Goal: Information Seeking & Learning: Find specific fact

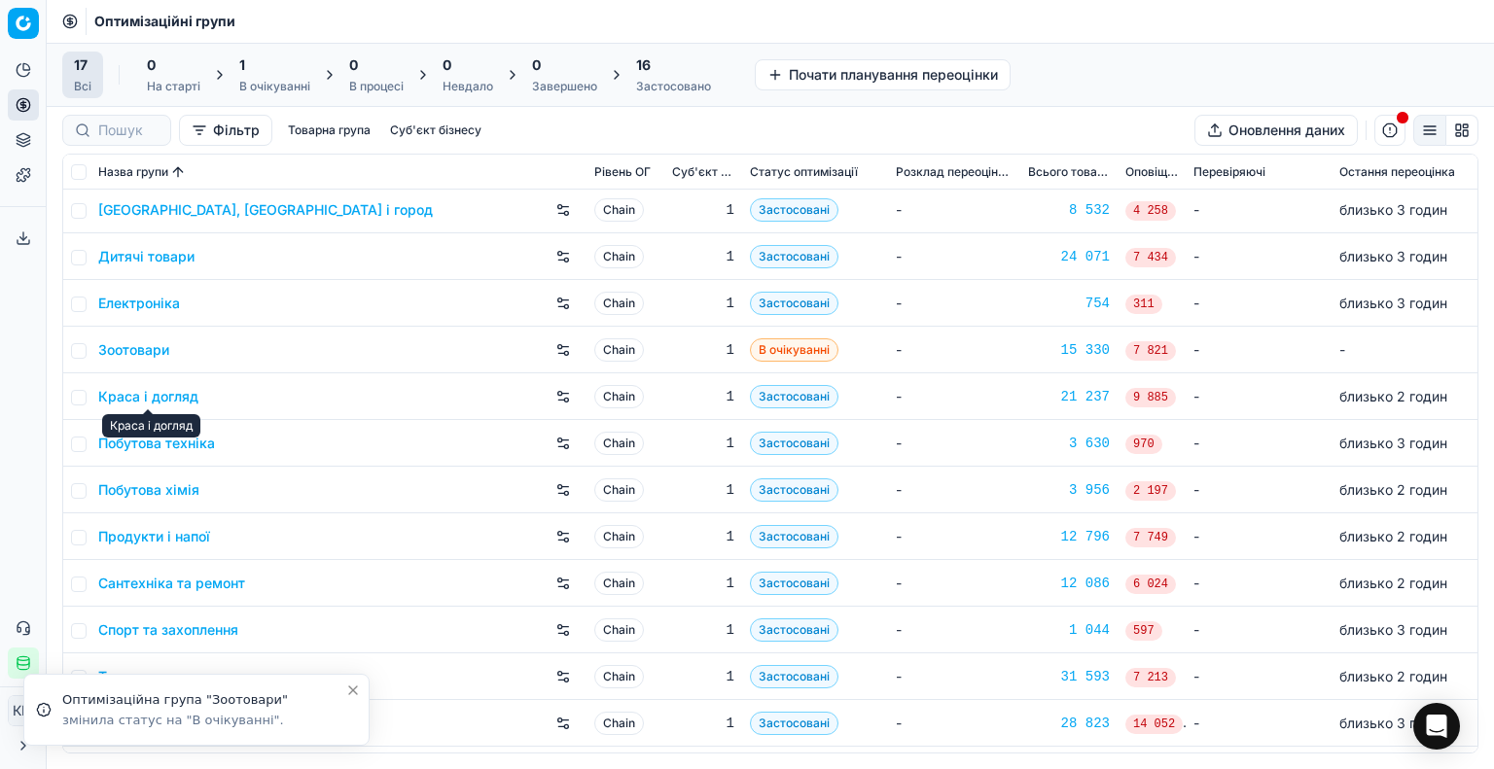
scroll to position [97, 0]
click at [160, 489] on link "Побутова хімія" at bounding box center [148, 489] width 101 height 19
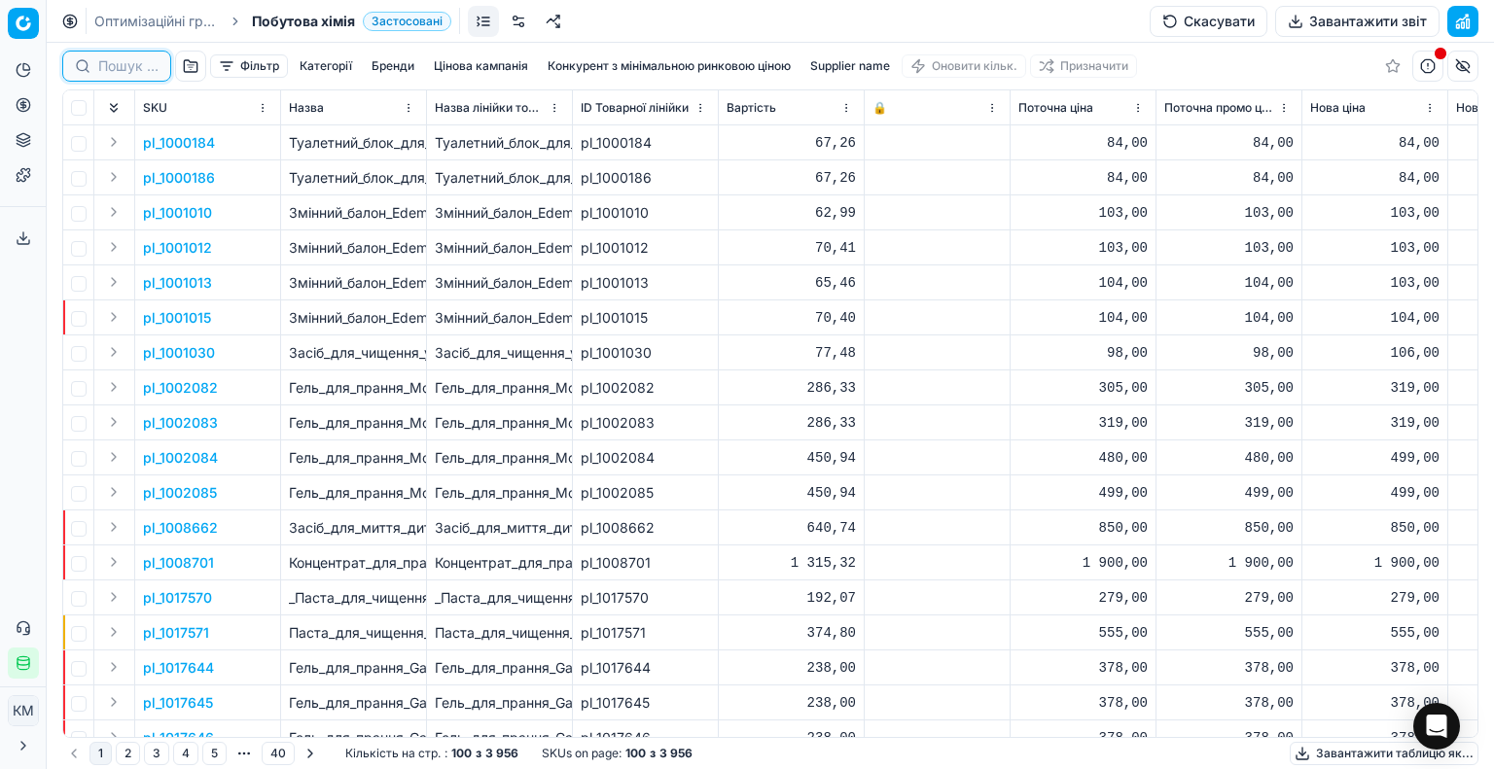
click at [107, 63] on input at bounding box center [128, 65] width 60 height 19
paste input "589913"
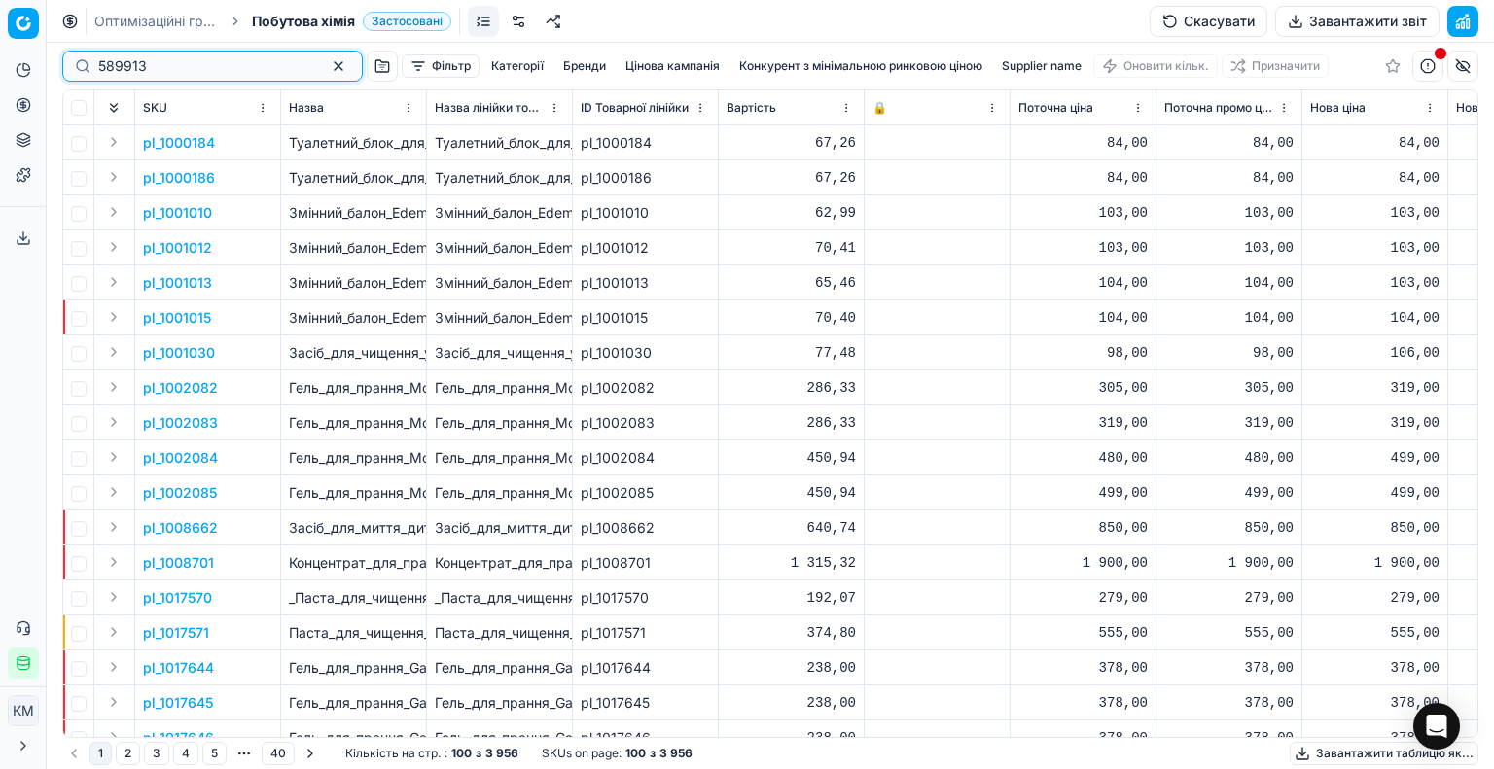
type input "589913"
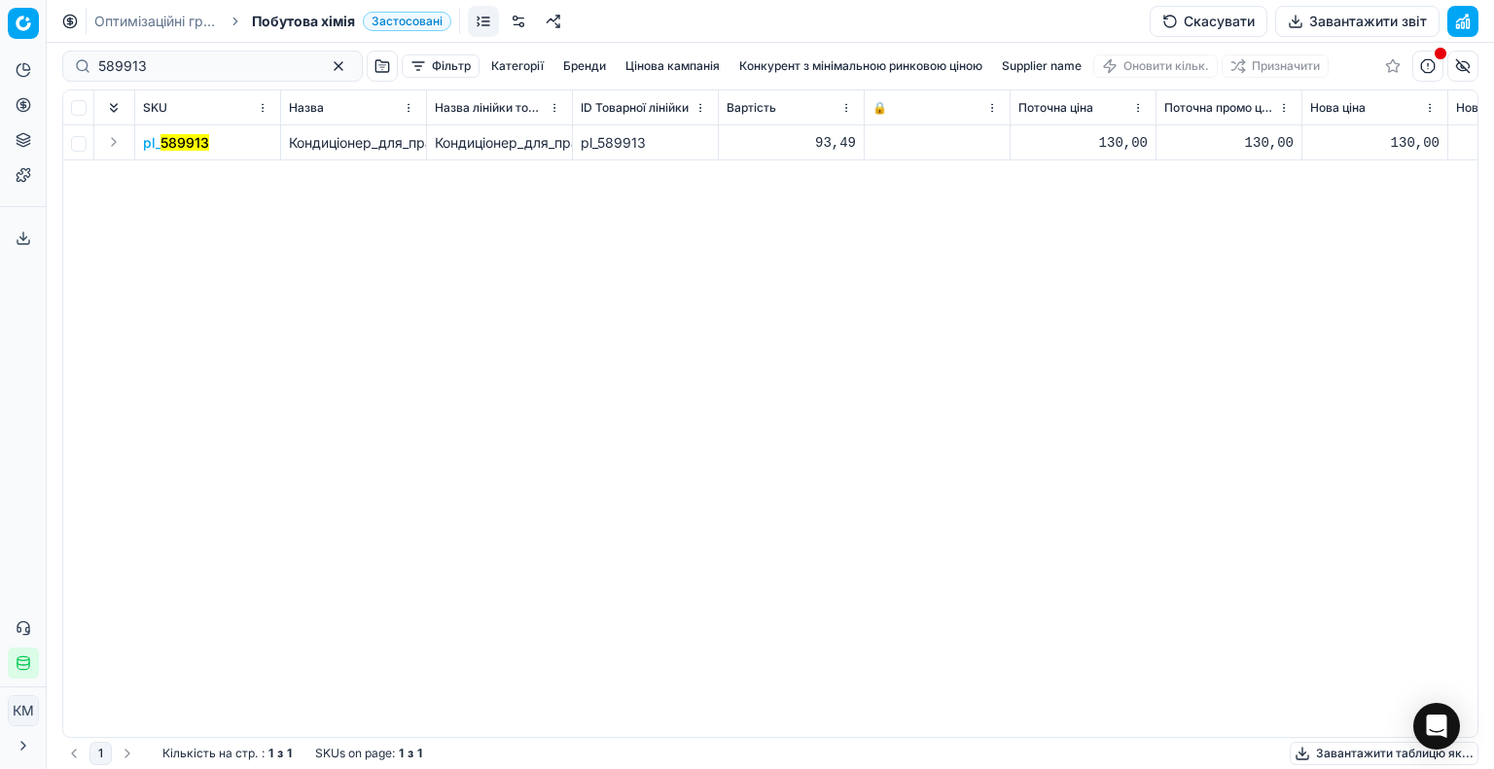
click at [195, 142] on mark "589913" at bounding box center [184, 142] width 49 height 17
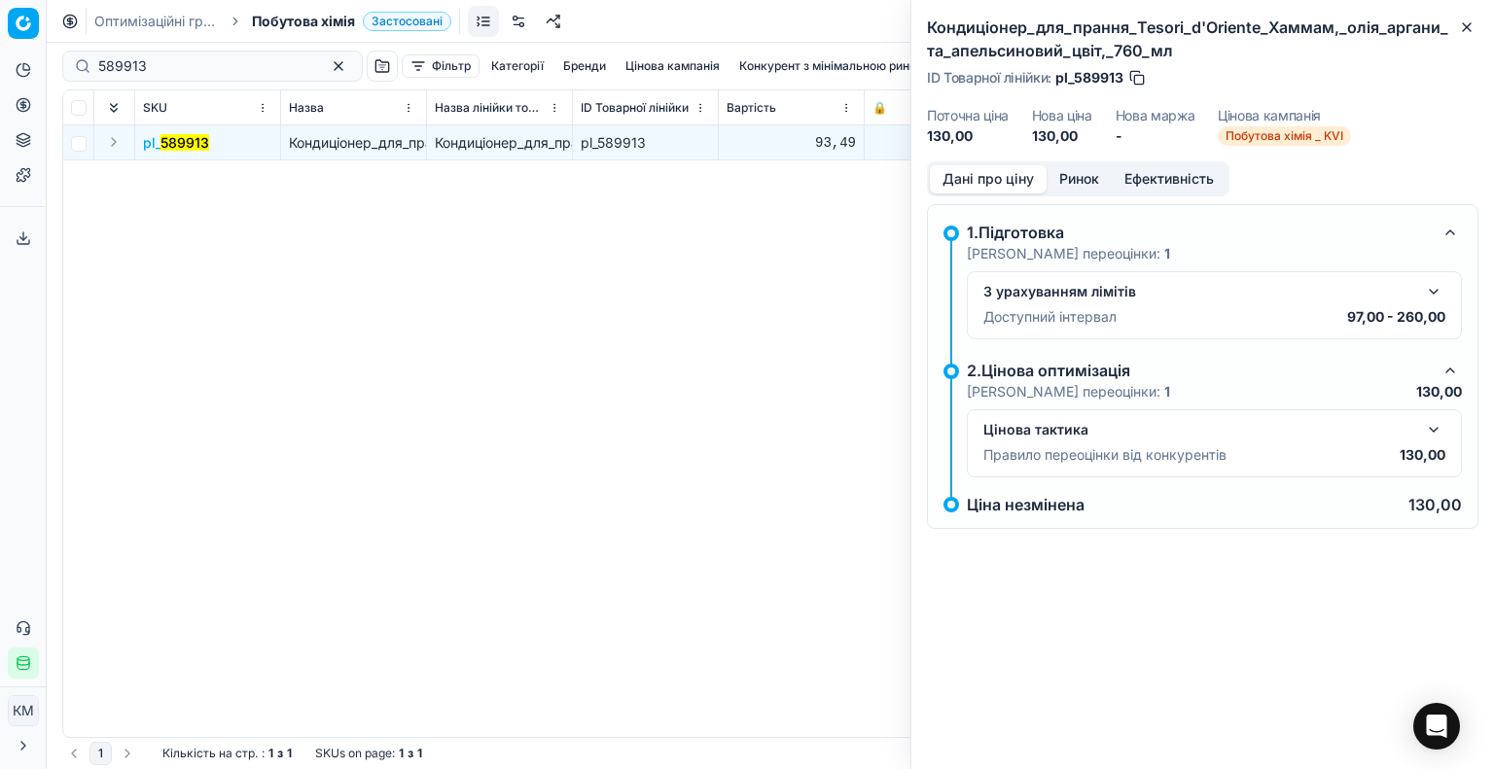
click at [1429, 422] on button "button" at bounding box center [1433, 429] width 23 height 23
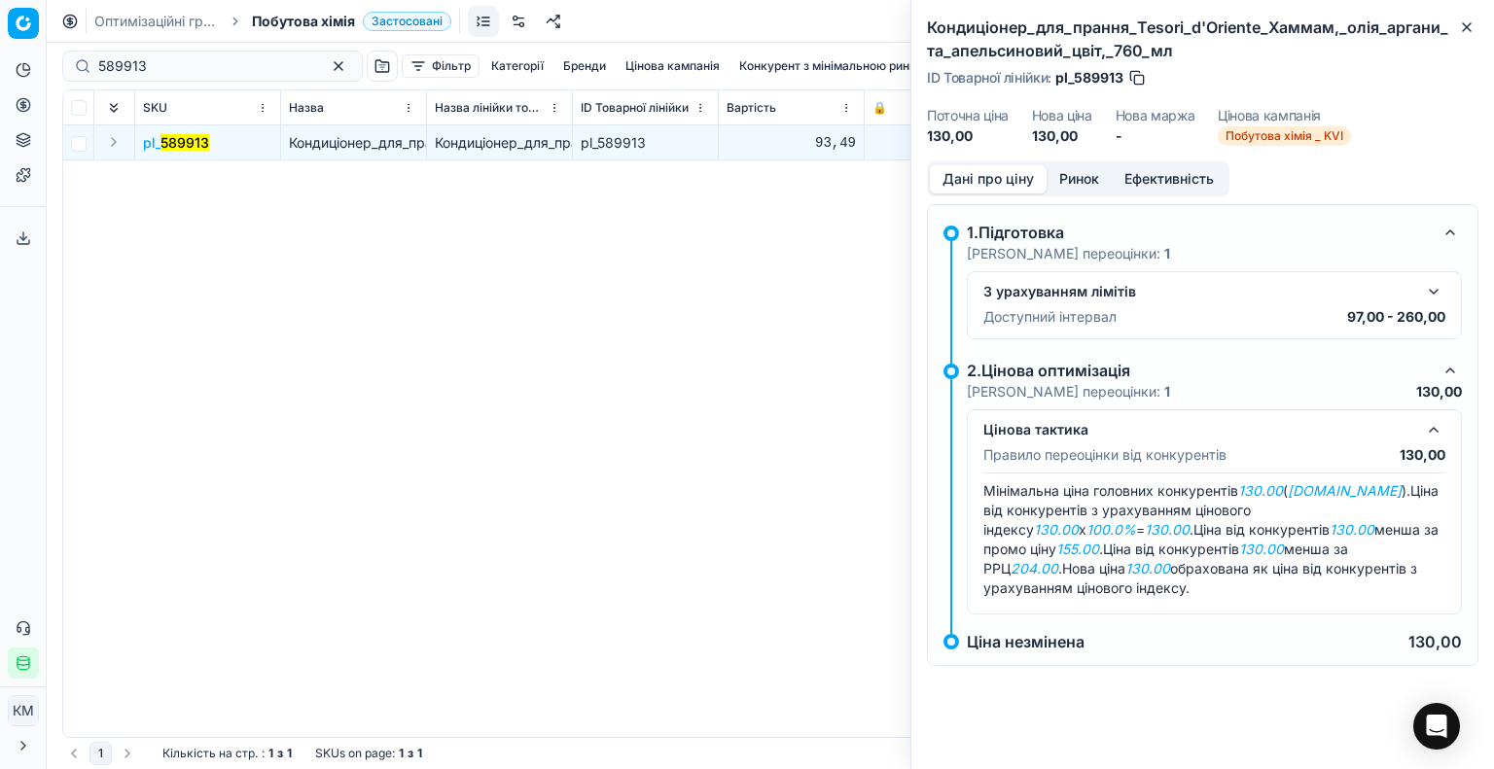
click at [1070, 181] on button "Ринок" at bounding box center [1079, 179] width 65 height 28
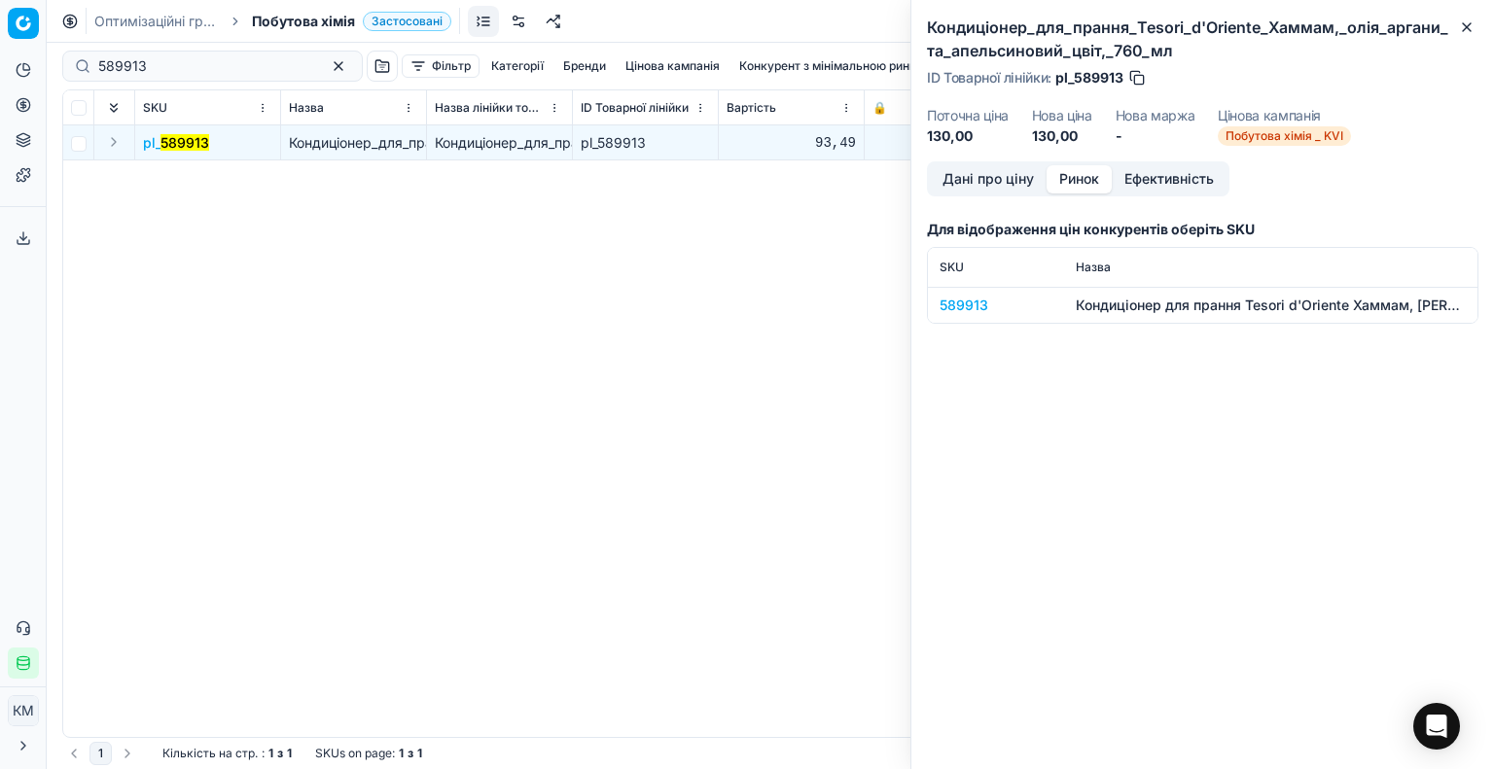
click at [949, 302] on div "589913" at bounding box center [996, 305] width 113 height 19
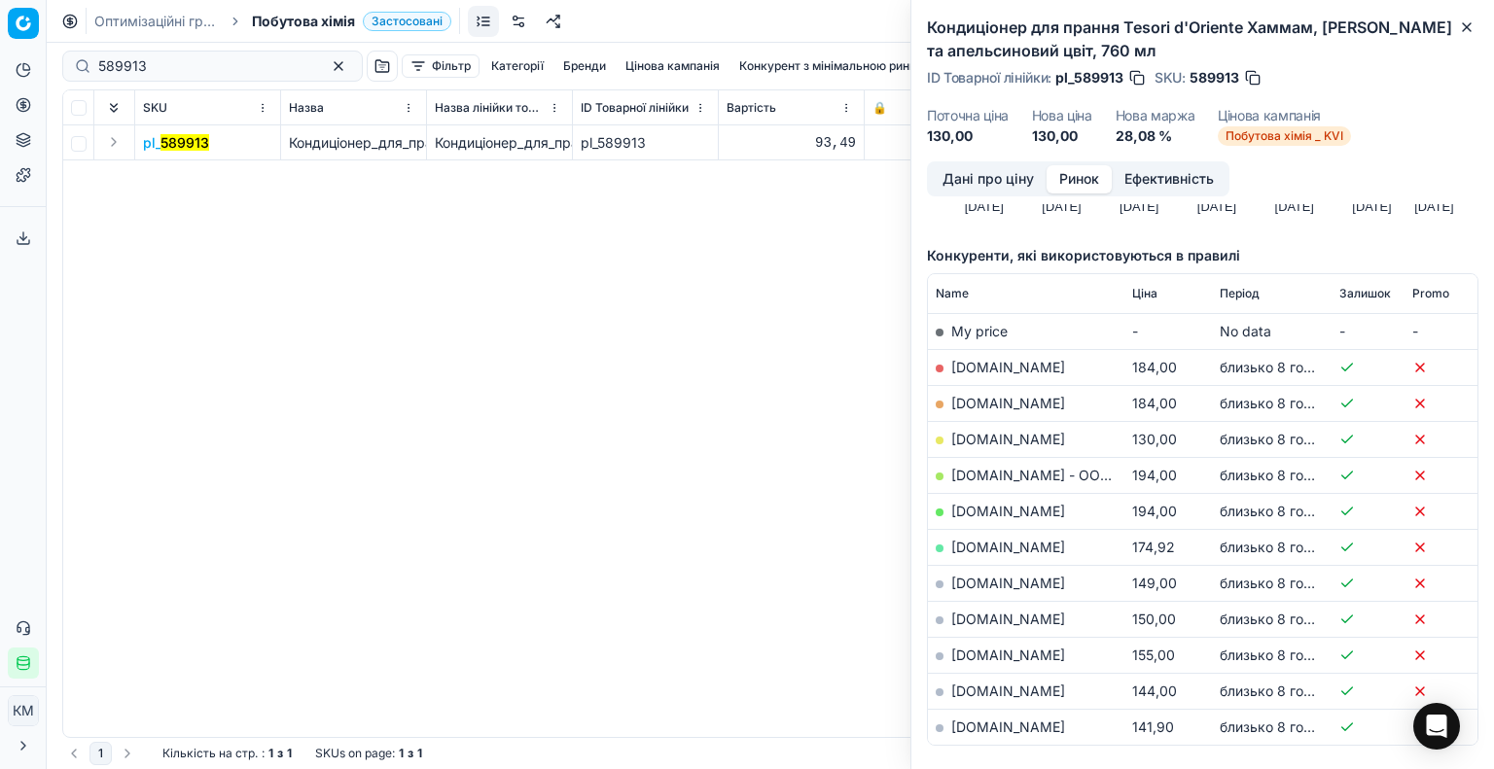
scroll to position [292, 0]
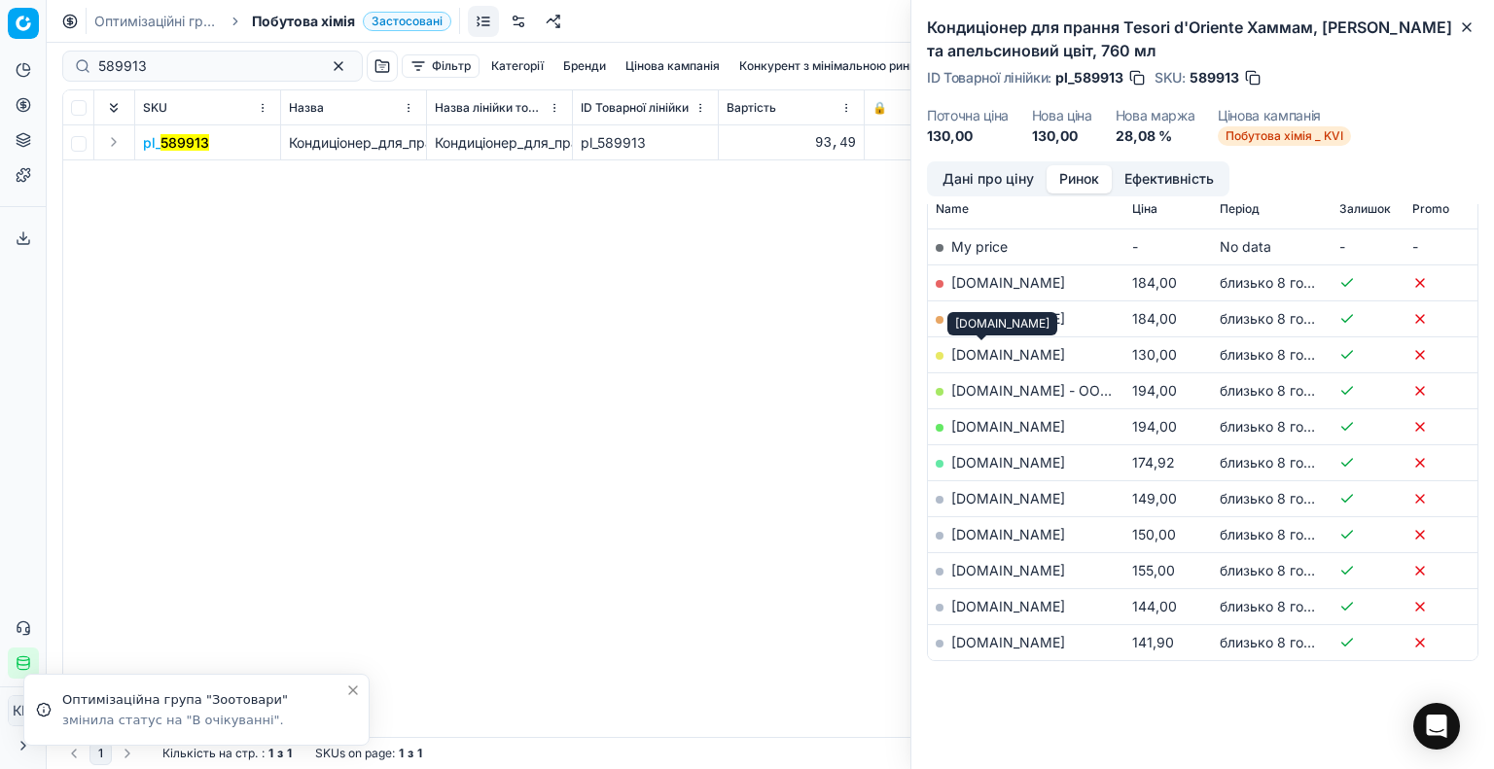
click at [981, 349] on link "[DOMAIN_NAME]" at bounding box center [1008, 354] width 114 height 17
click at [998, 173] on button "Дані про ціну" at bounding box center [988, 179] width 117 height 28
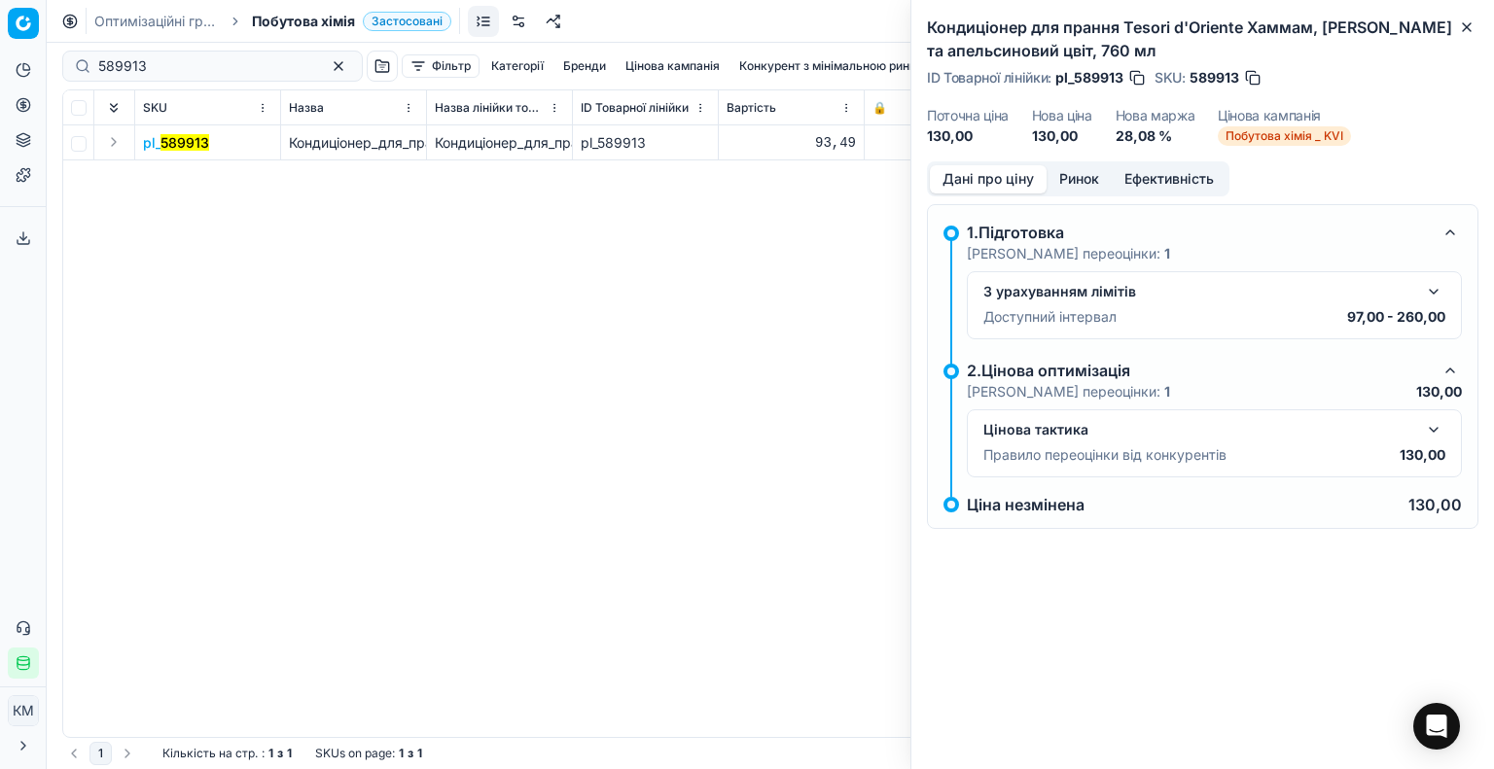
click at [1086, 180] on button "Ринок" at bounding box center [1079, 179] width 65 height 28
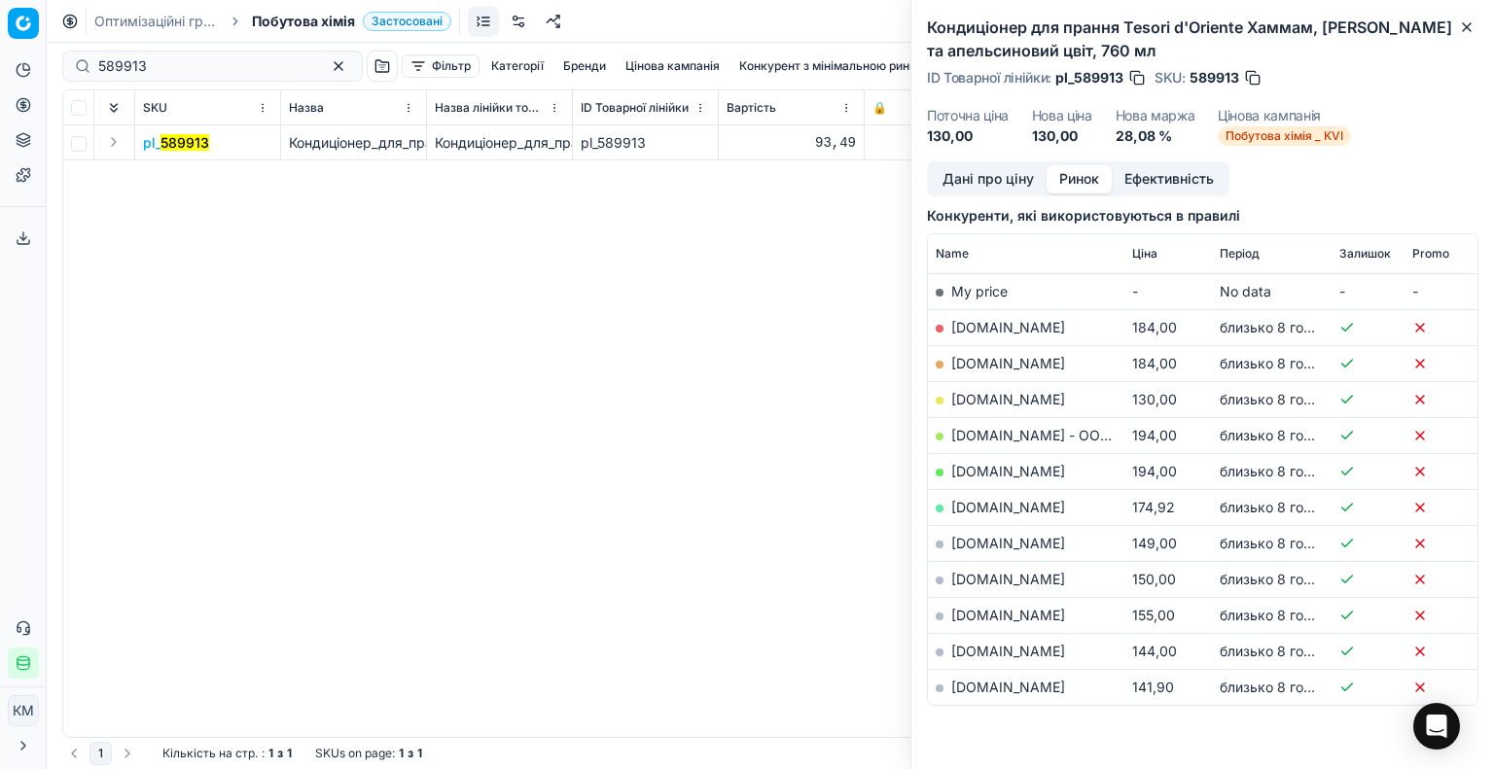
scroll to position [297, 0]
